Goal: Find specific page/section: Find specific page/section

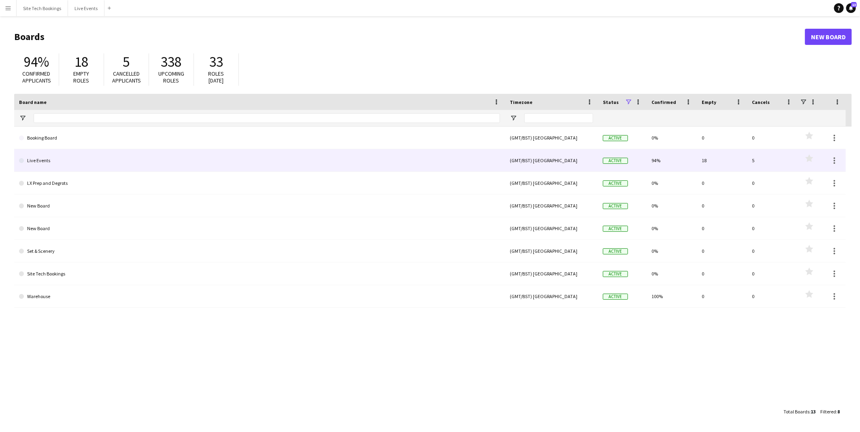
click at [78, 158] on link "Live Events" at bounding box center [259, 160] width 481 height 23
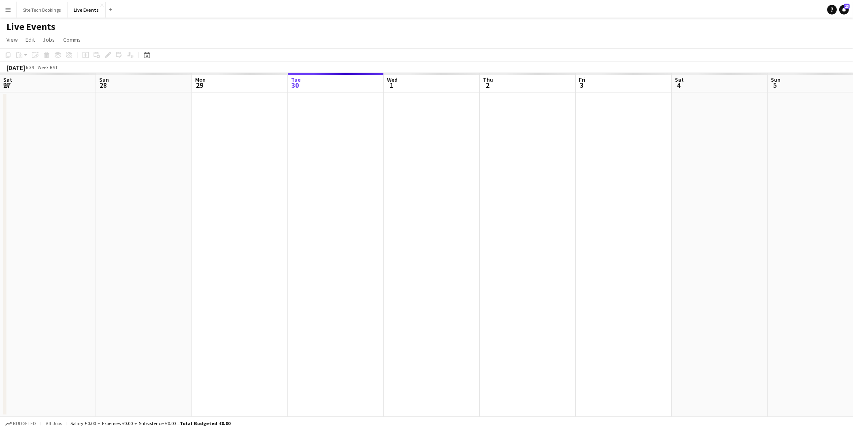
scroll to position [0, 193]
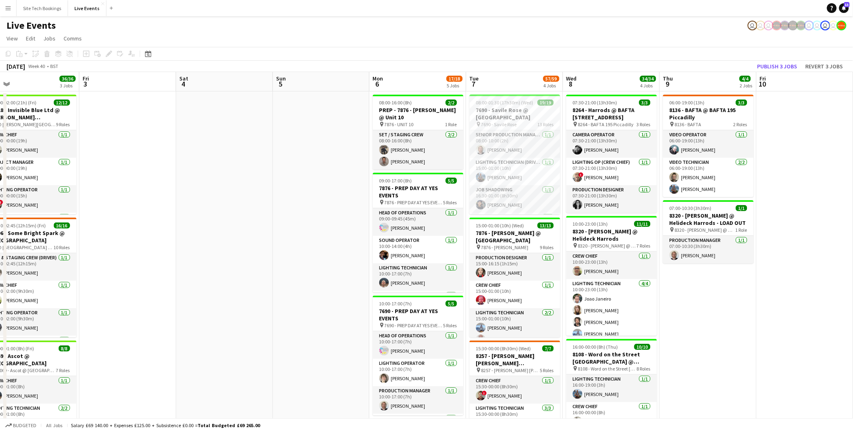
drag, startPoint x: 224, startPoint y: 241, endPoint x: -2, endPoint y: 171, distance: 236.3
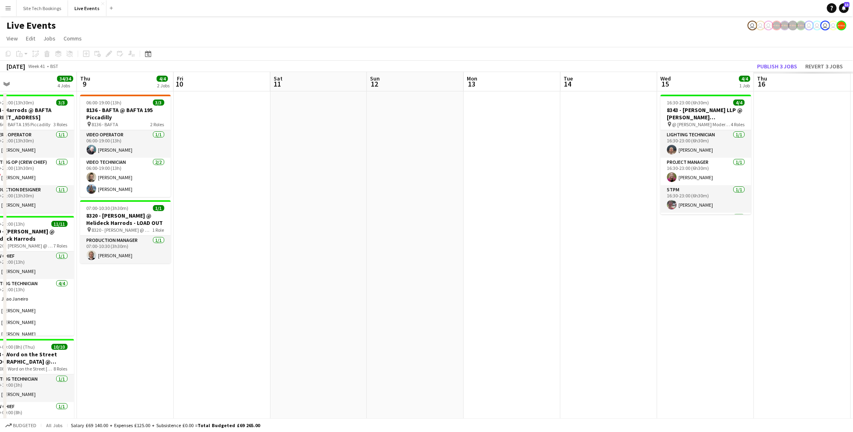
drag, startPoint x: 435, startPoint y: 269, endPoint x: 198, endPoint y: 190, distance: 249.2
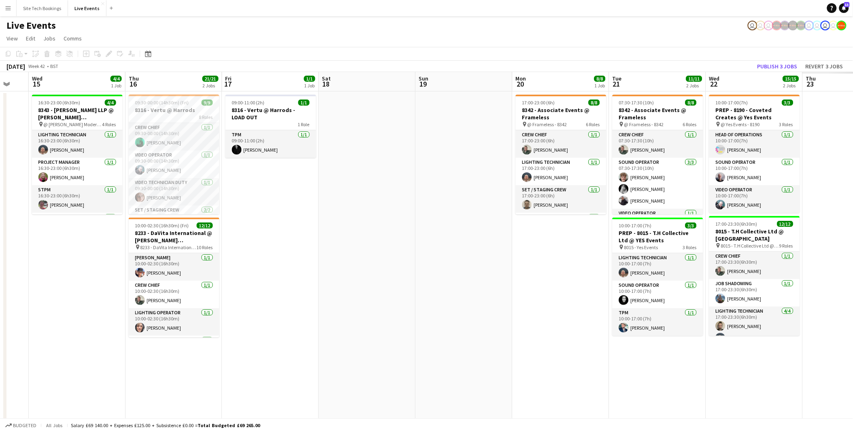
scroll to position [0, 277]
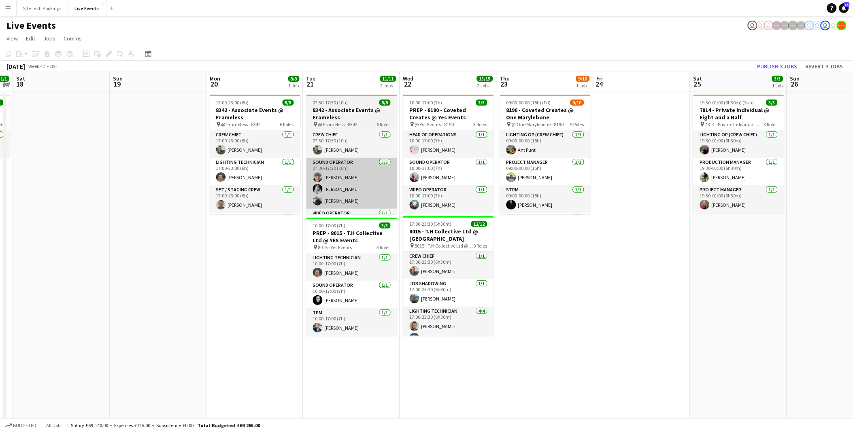
drag, startPoint x: 645, startPoint y: 255, endPoint x: 336, endPoint y: 167, distance: 320.9
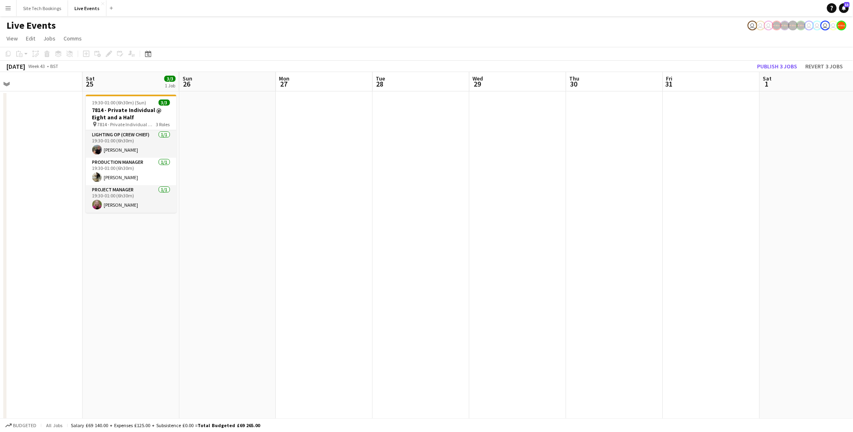
drag, startPoint x: 709, startPoint y: 310, endPoint x: 396, endPoint y: 227, distance: 323.8
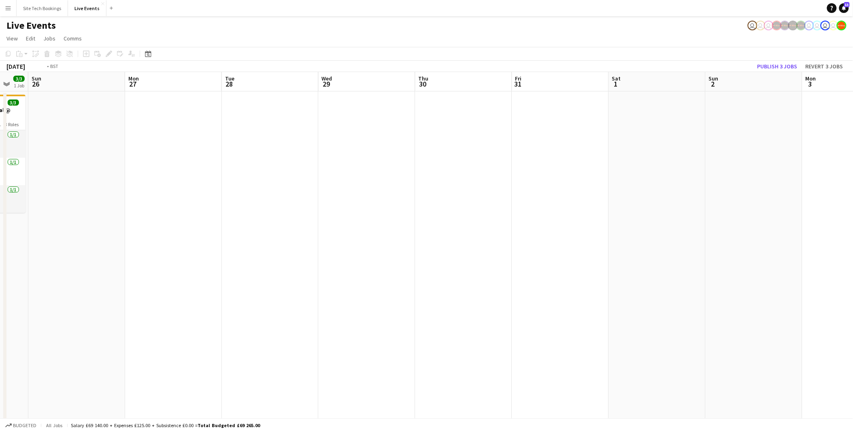
drag, startPoint x: 585, startPoint y: 223, endPoint x: 126, endPoint y: 152, distance: 464.6
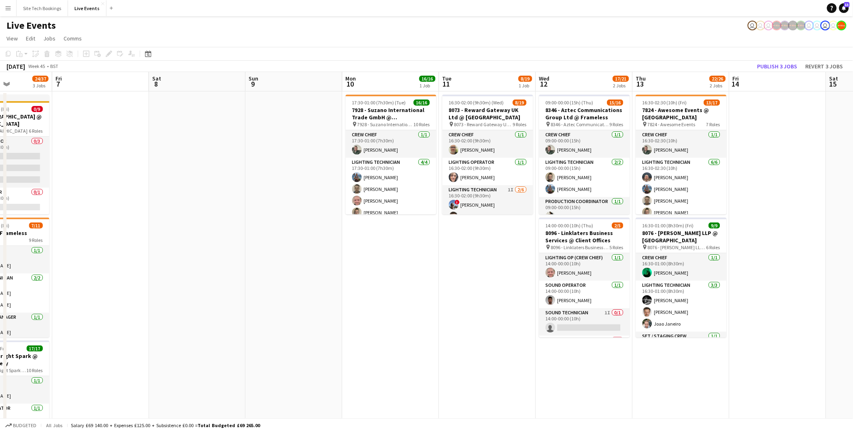
scroll to position [0, 317]
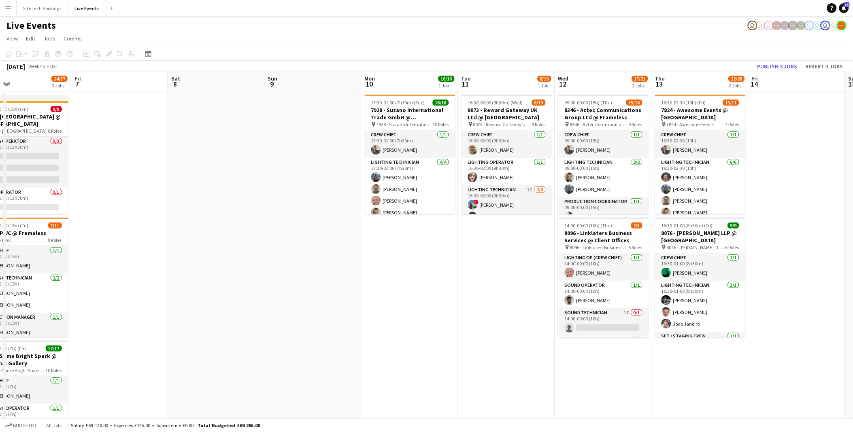
drag, startPoint x: 705, startPoint y: 189, endPoint x: 49, endPoint y: 107, distance: 661.5
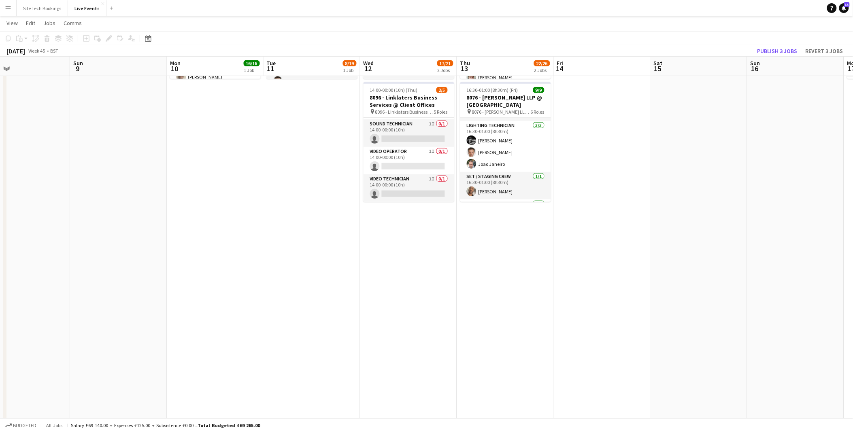
scroll to position [0, 0]
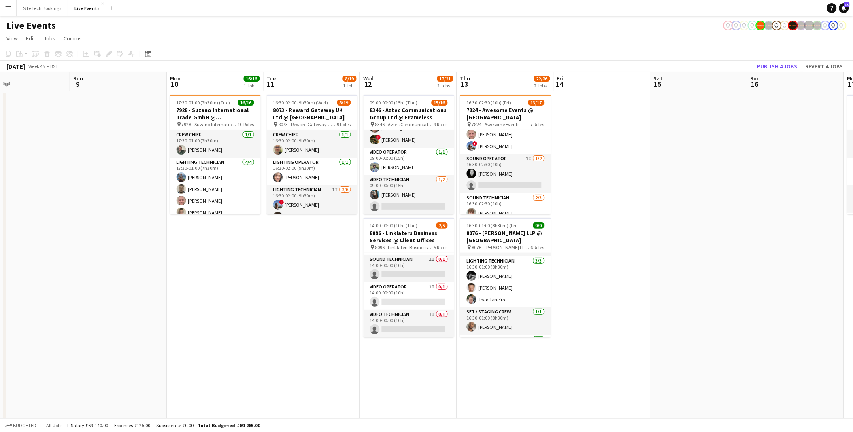
drag, startPoint x: 377, startPoint y: 34, endPoint x: 371, endPoint y: 40, distance: 8.7
click at [377, 34] on app-page-menu "View Day view expanded Day view collapsed Month view Date picker Jump to today …" at bounding box center [426, 39] width 853 height 15
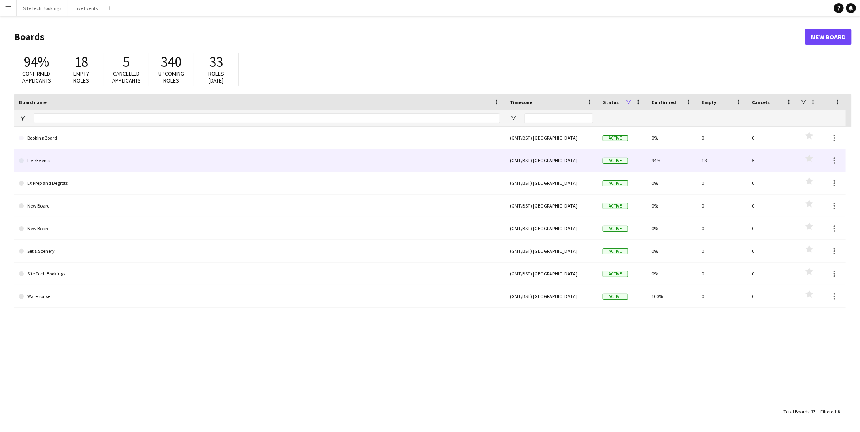
click at [49, 159] on link "Live Events" at bounding box center [259, 160] width 481 height 23
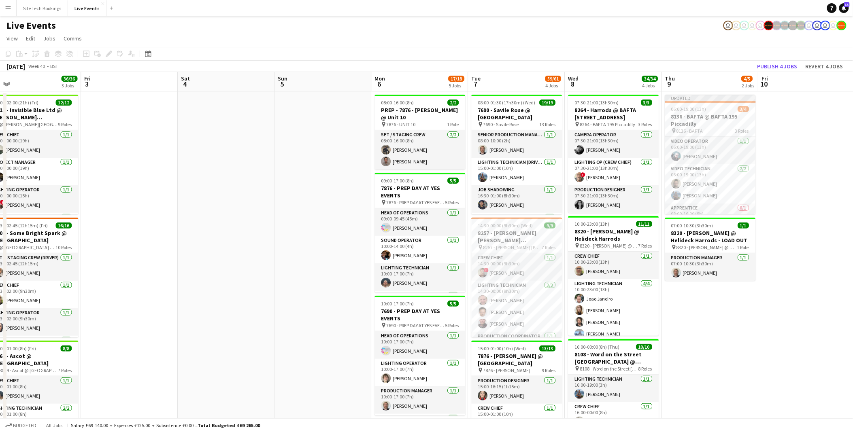
scroll to position [0, 211]
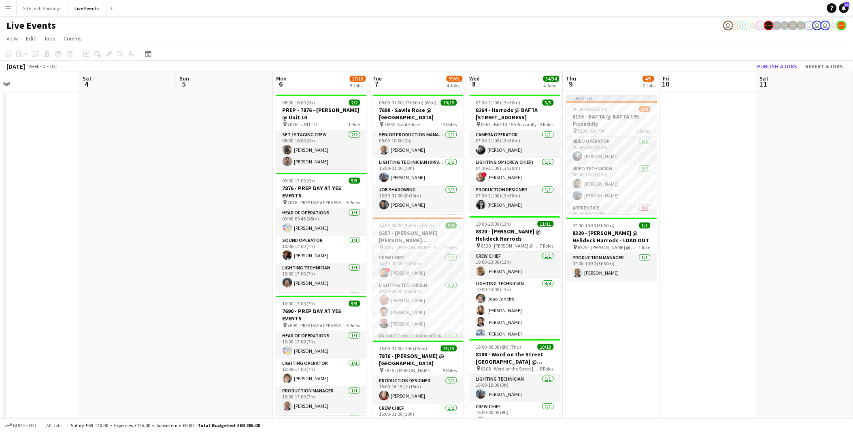
drag, startPoint x: 505, startPoint y: 298, endPoint x: -2, endPoint y: 236, distance: 510.4
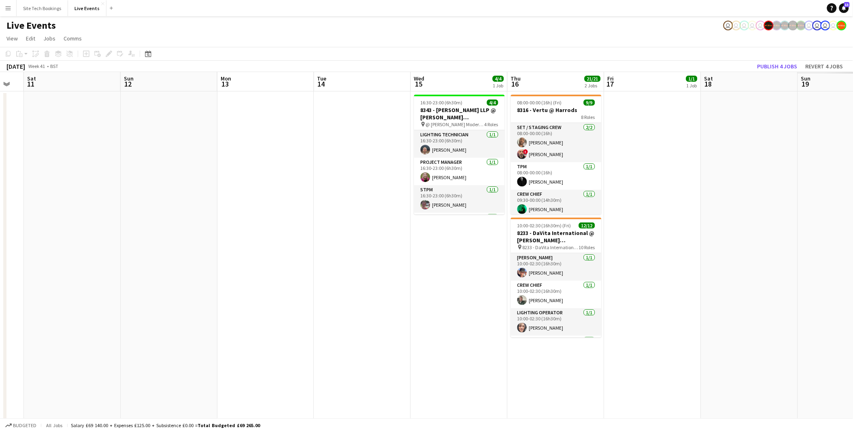
drag, startPoint x: 784, startPoint y: 275, endPoint x: 0, endPoint y: 207, distance: 786.8
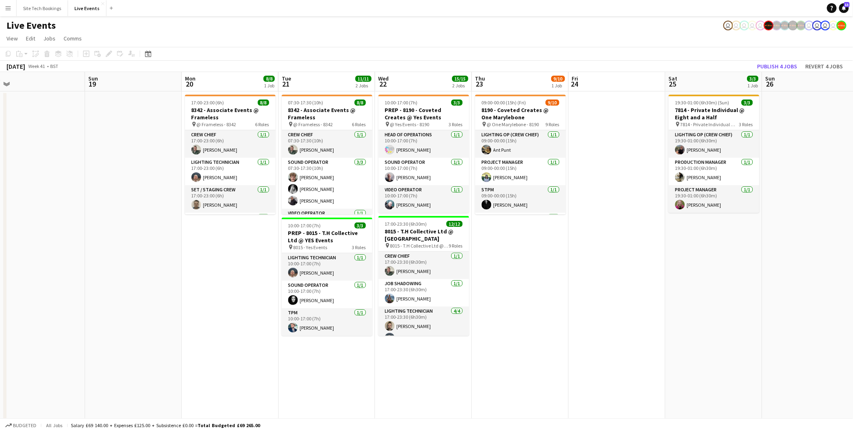
drag, startPoint x: 493, startPoint y: 238, endPoint x: 0, endPoint y: 168, distance: 497.7
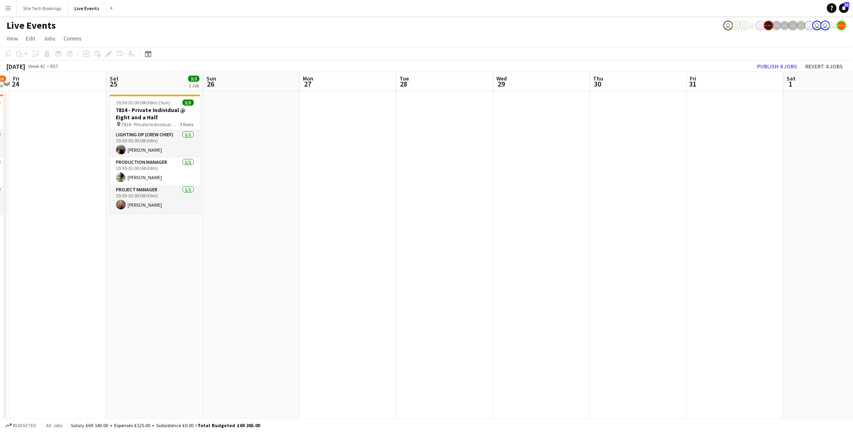
drag, startPoint x: 755, startPoint y: 277, endPoint x: 147, endPoint y: 124, distance: 627.3
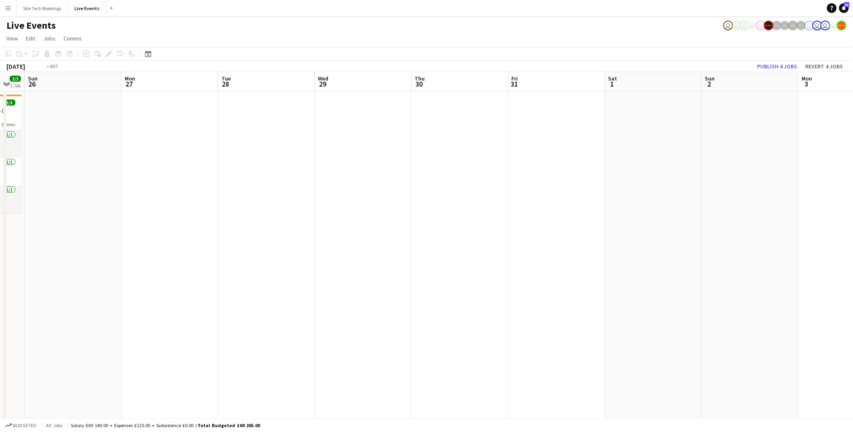
scroll to position [0, 211]
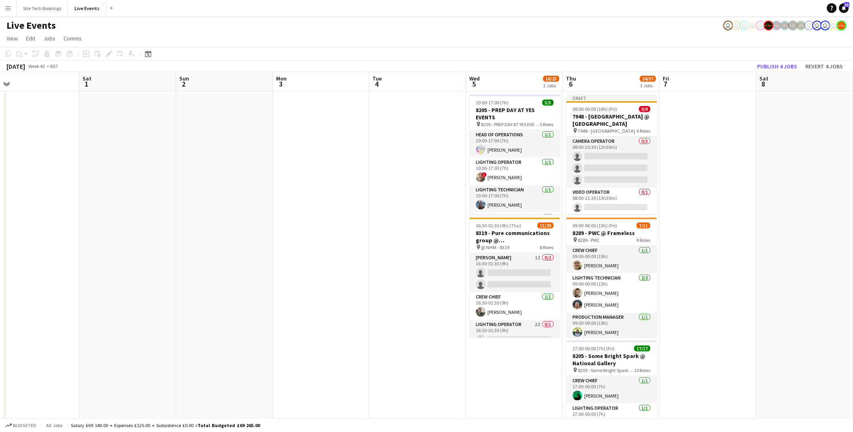
drag, startPoint x: 569, startPoint y: 277, endPoint x: 14, endPoint y: 192, distance: 561.2
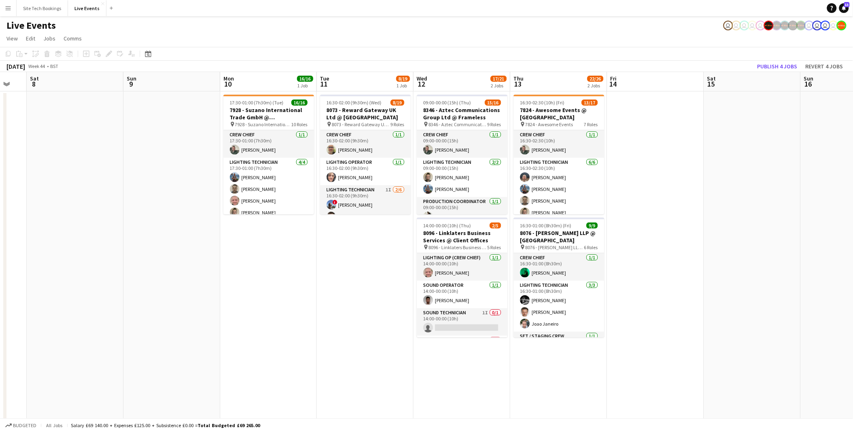
drag, startPoint x: 657, startPoint y: 215, endPoint x: 13, endPoint y: 81, distance: 658.1
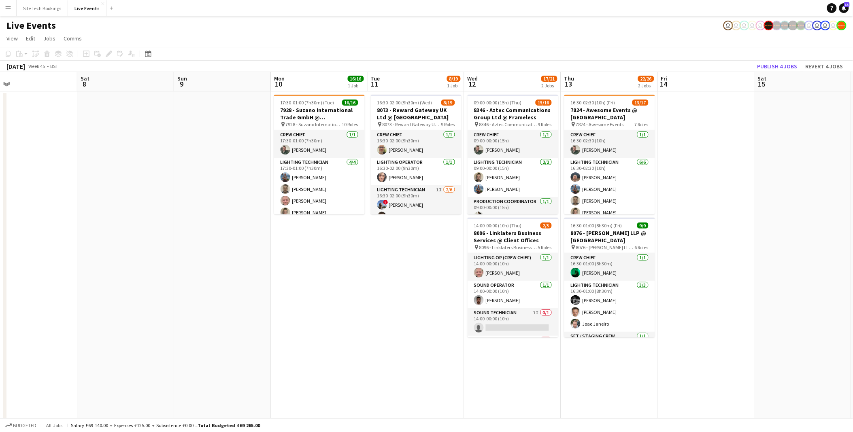
drag, startPoint x: 378, startPoint y: 307, endPoint x: 446, endPoint y: 322, distance: 70.0
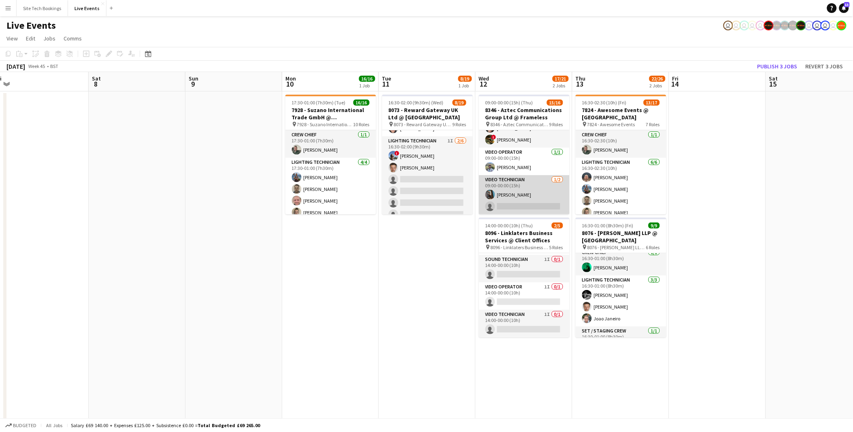
scroll to position [246, 0]
